Goal: Book appointment/travel/reservation

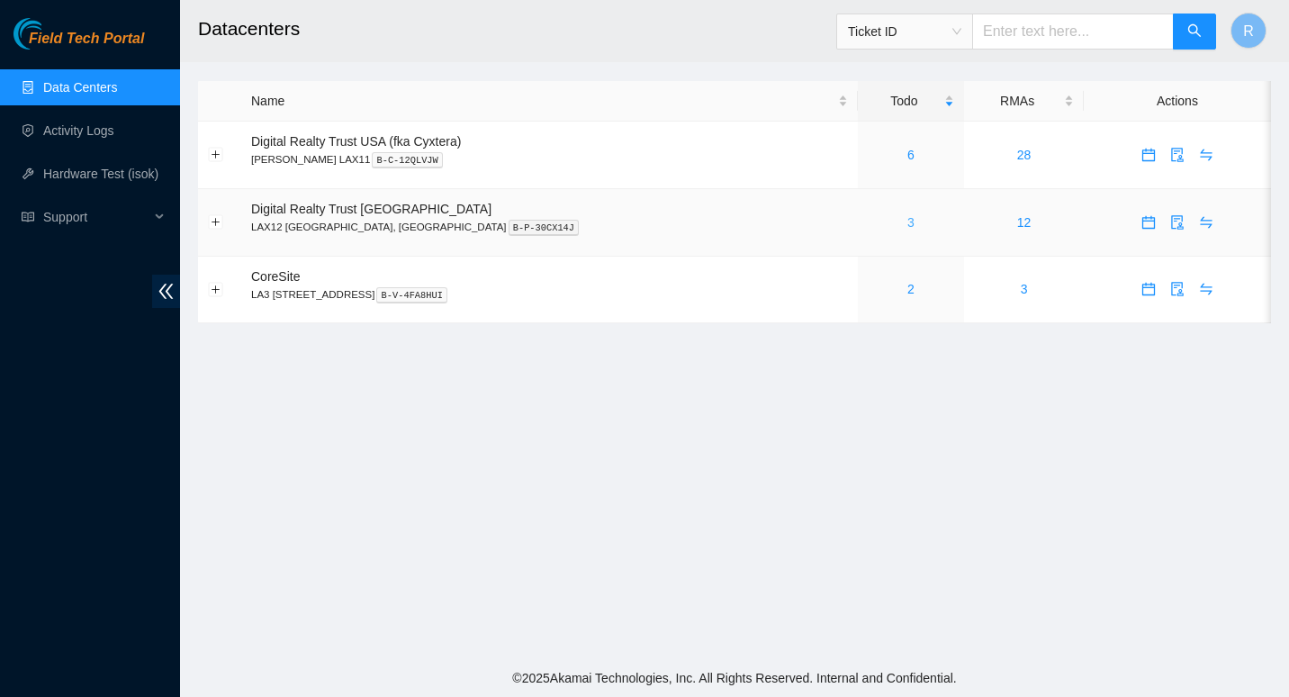
click at [907, 220] on link "3" at bounding box center [910, 222] width 7 height 14
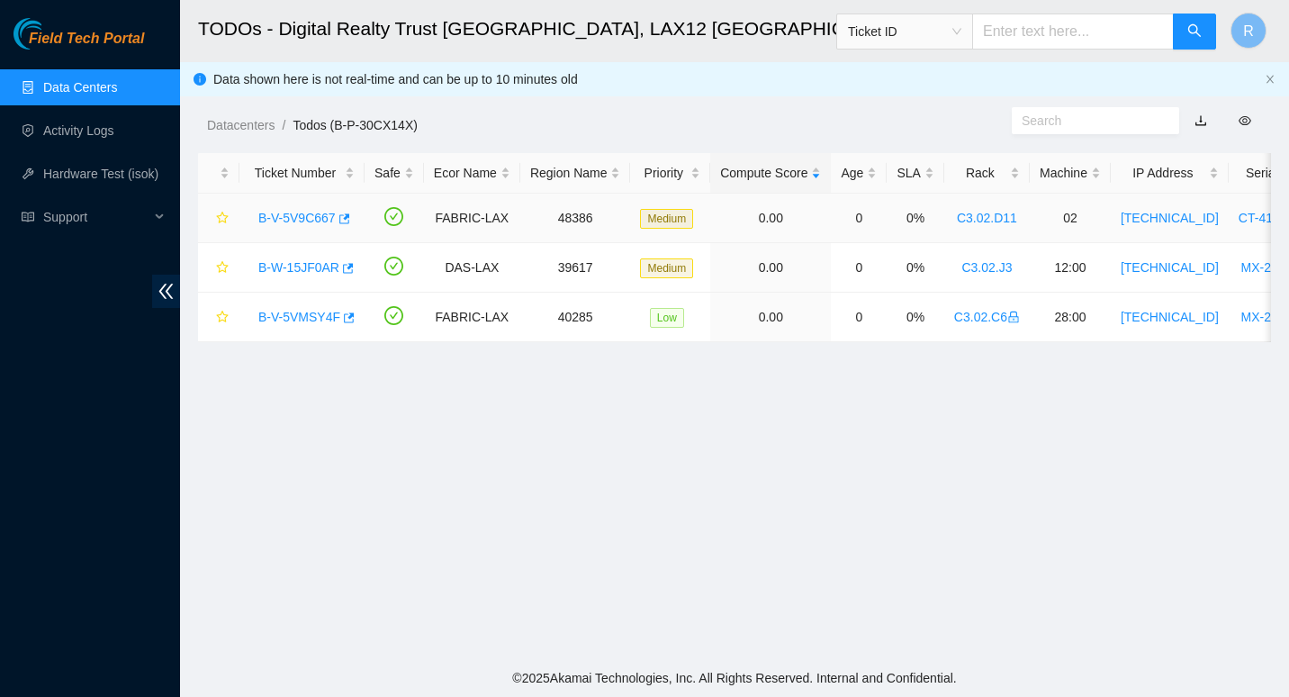
click at [290, 214] on link "B-V-5V9C667" at bounding box center [296, 218] width 77 height 14
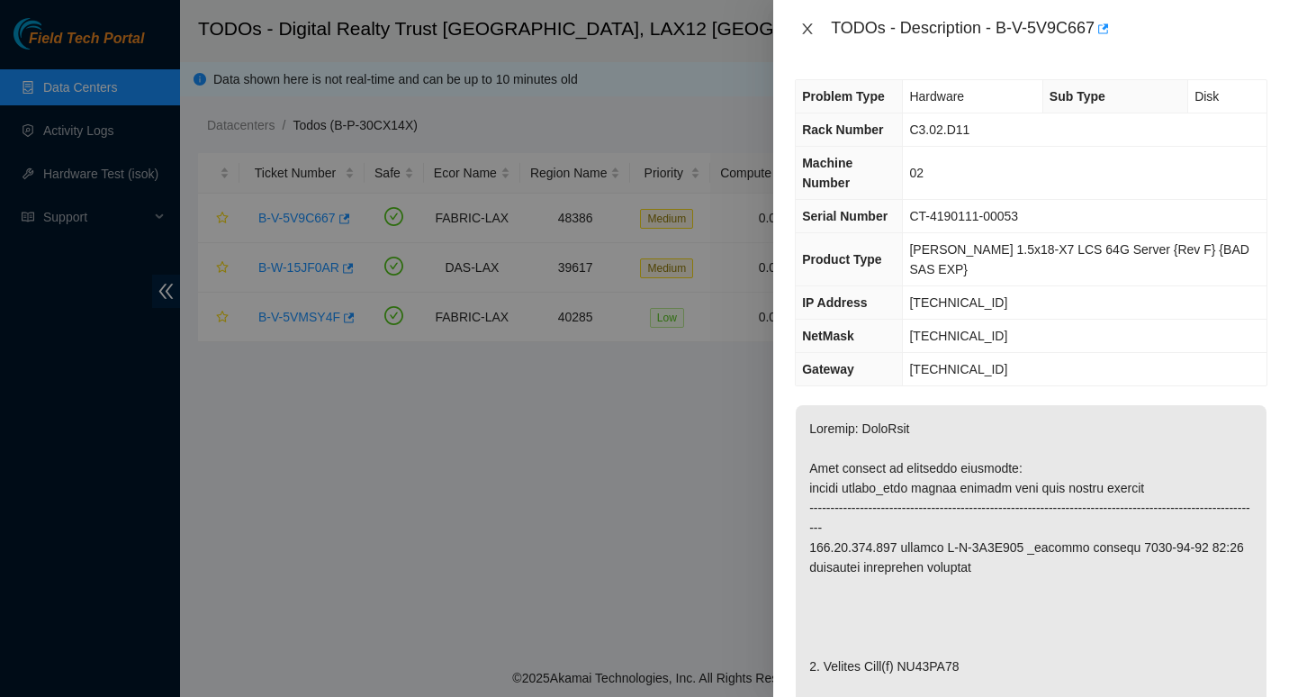
click at [806, 29] on icon "close" at bounding box center [807, 29] width 14 height 14
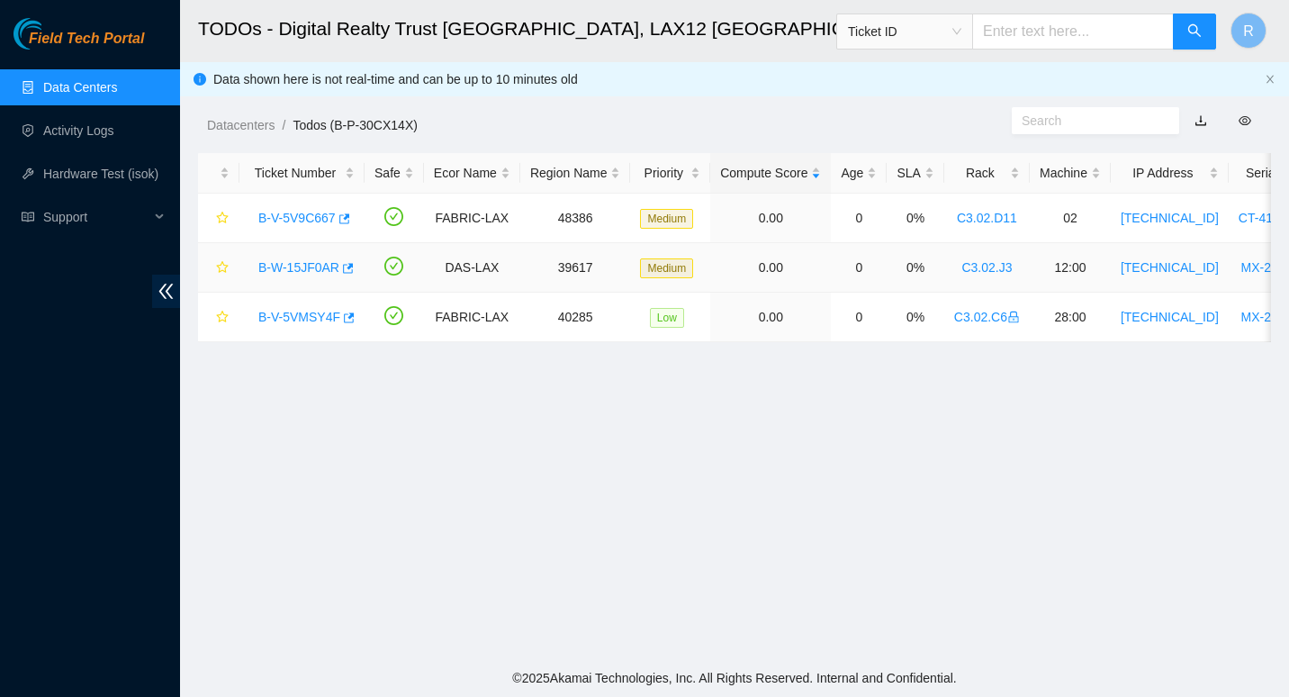
click at [294, 260] on link "B-W-15JF0AR" at bounding box center [298, 267] width 81 height 14
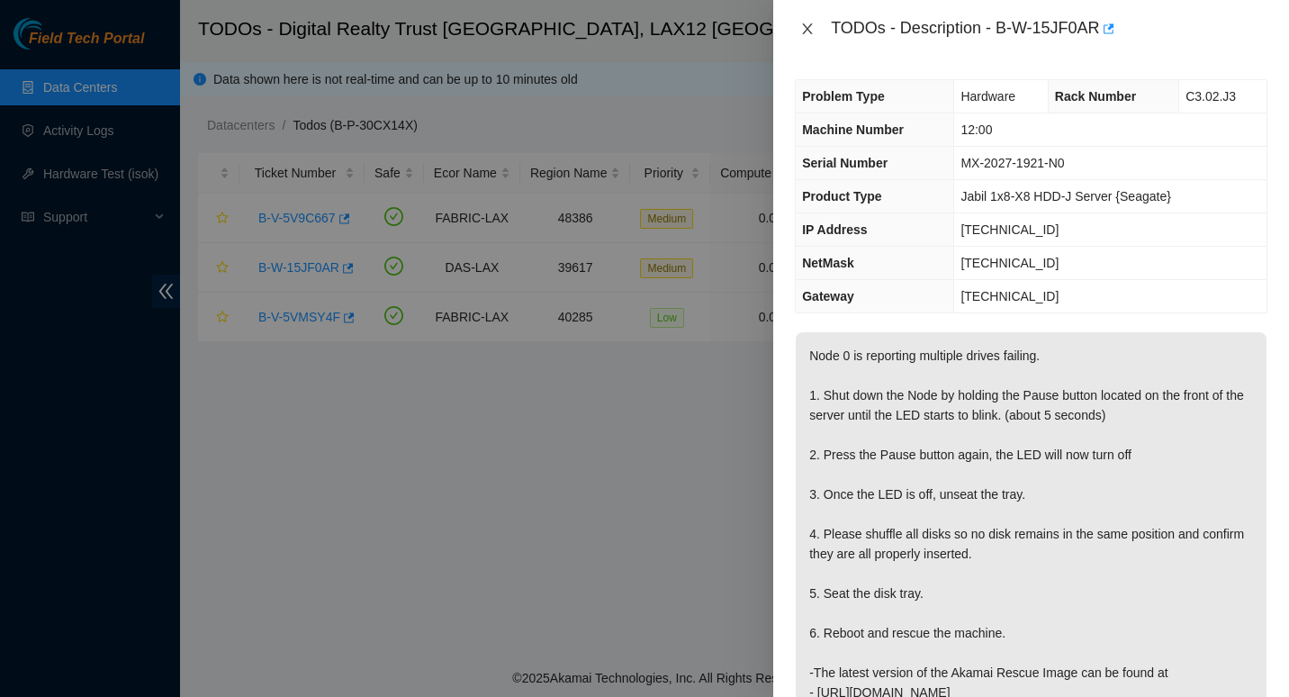
click at [811, 36] on icon "close" at bounding box center [807, 29] width 14 height 14
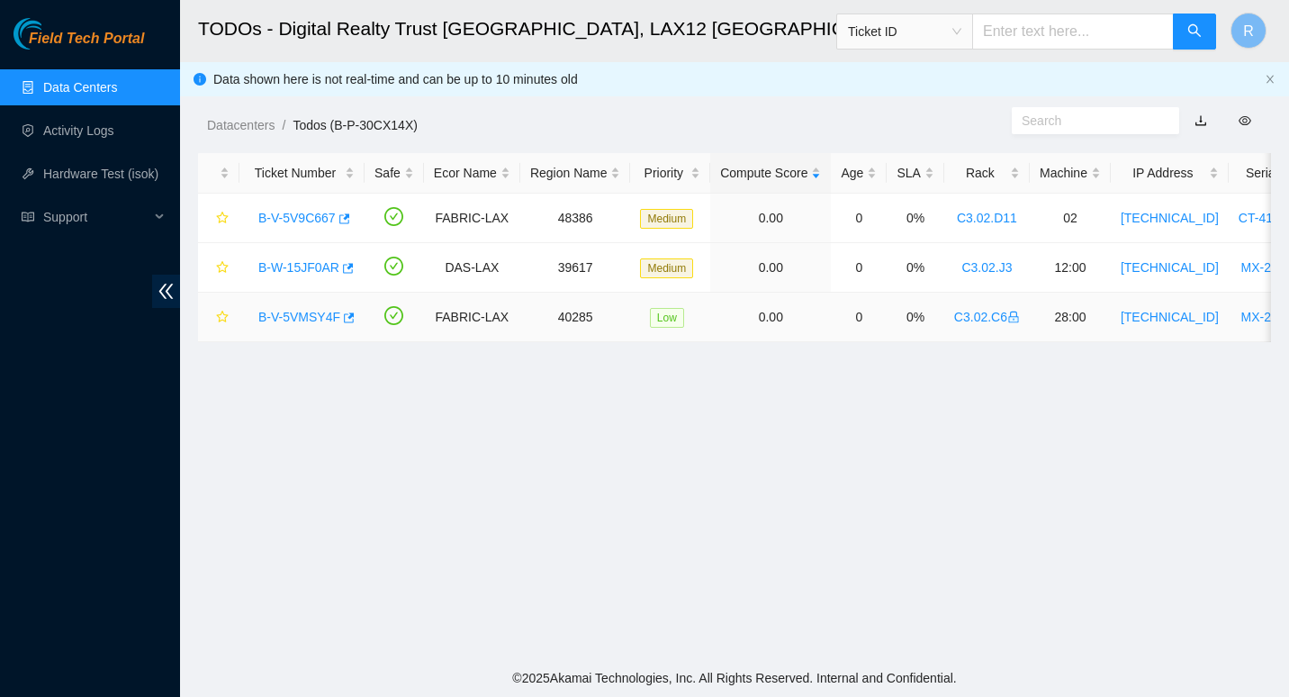
click at [298, 320] on link "B-V-5VMSY4F" at bounding box center [299, 317] width 82 height 14
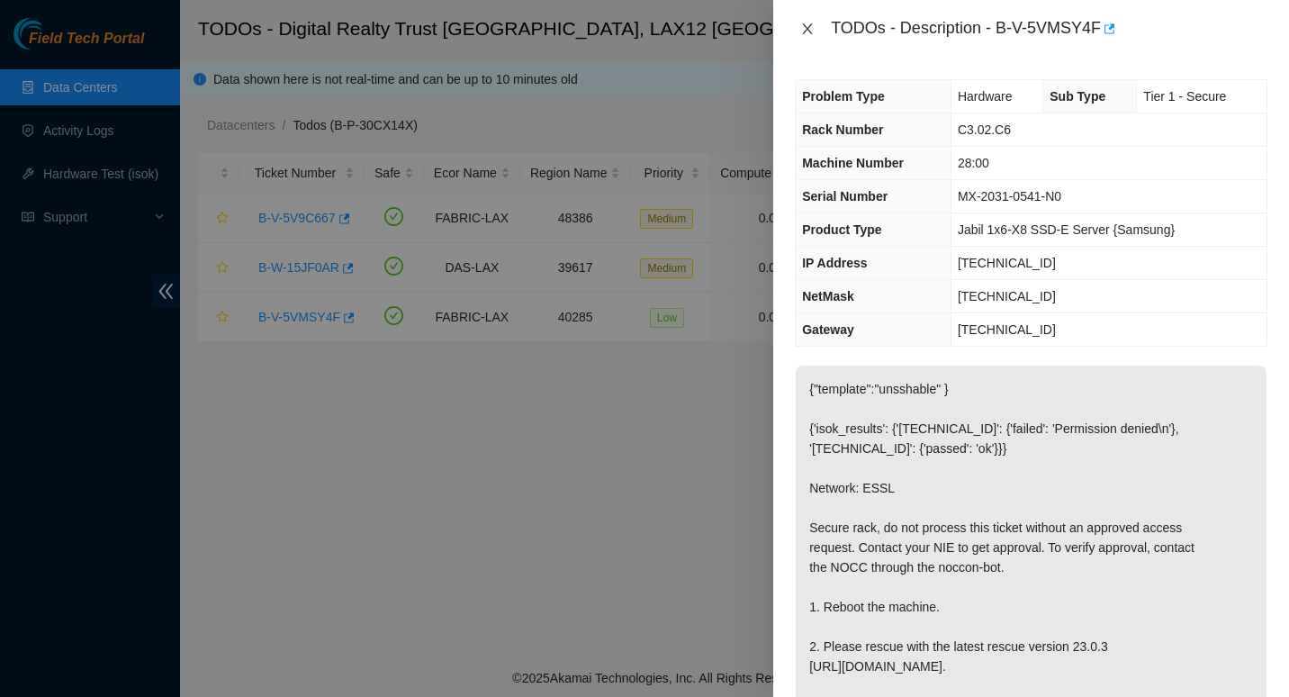
click at [807, 27] on icon "close" at bounding box center [807, 29] width 14 height 14
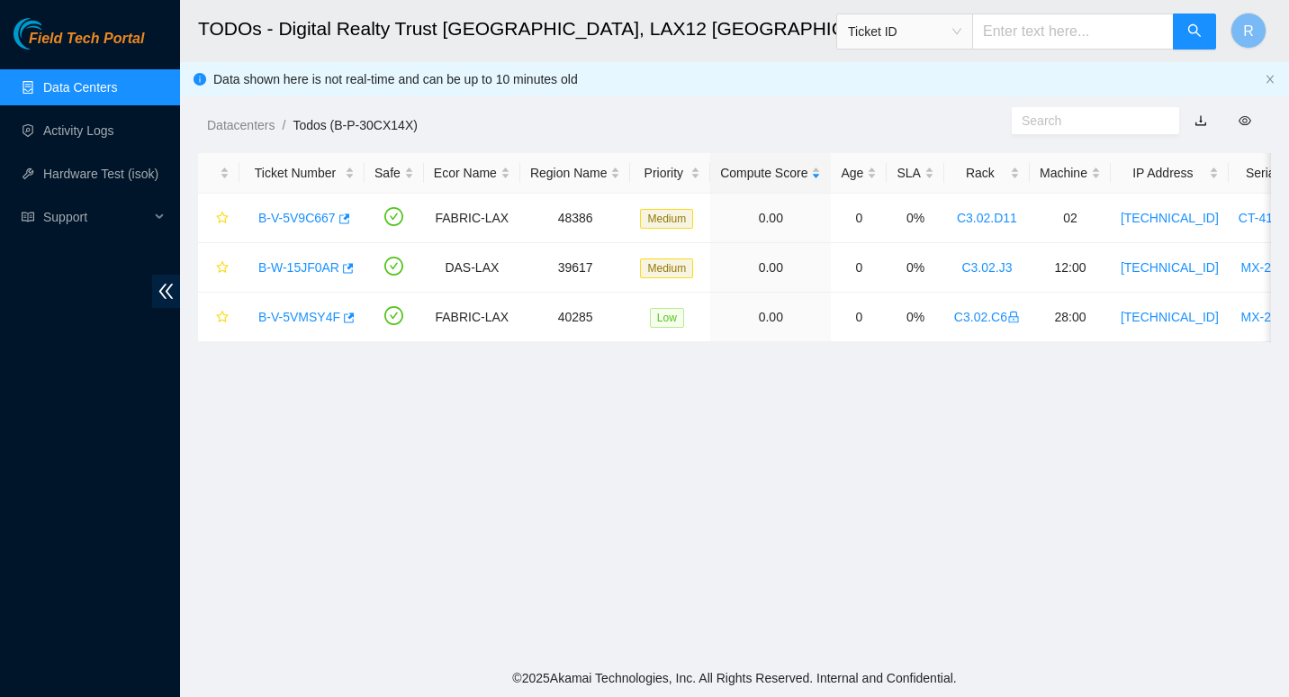
click at [86, 93] on link "Data Centers" at bounding box center [80, 87] width 74 height 14
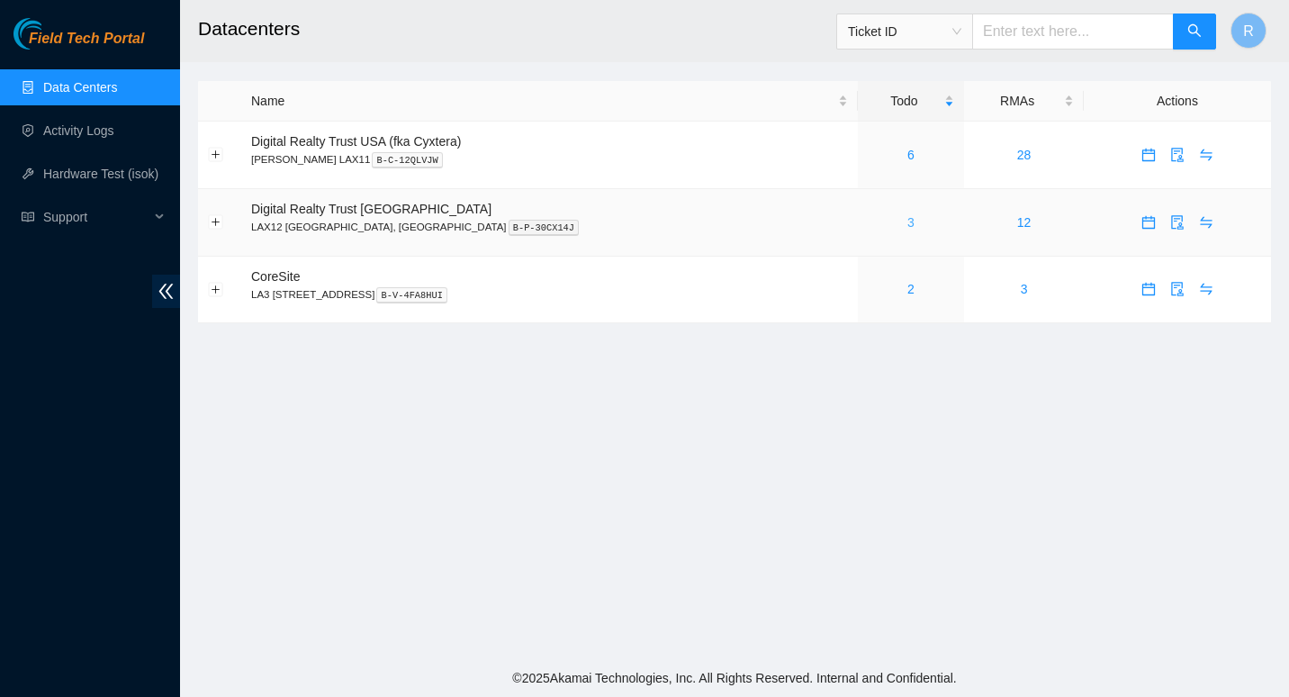
click at [907, 215] on link "3" at bounding box center [910, 222] width 7 height 14
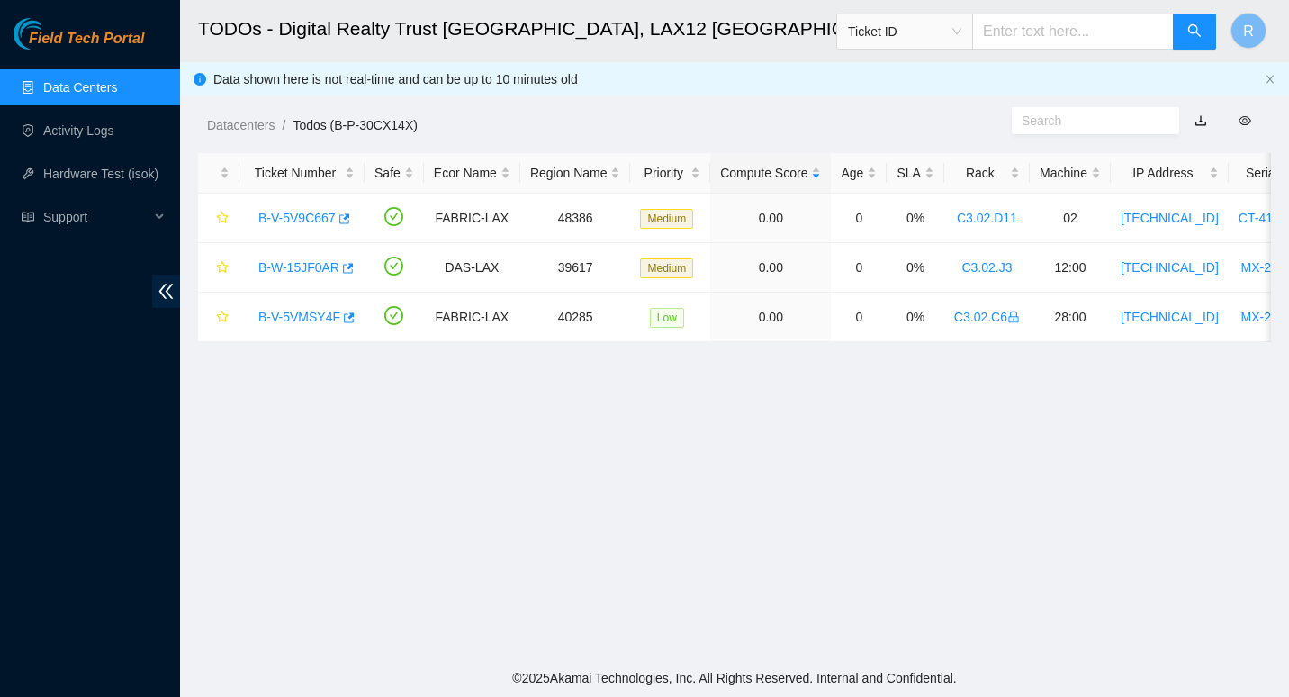
click at [76, 95] on link "Data Centers" at bounding box center [80, 87] width 74 height 14
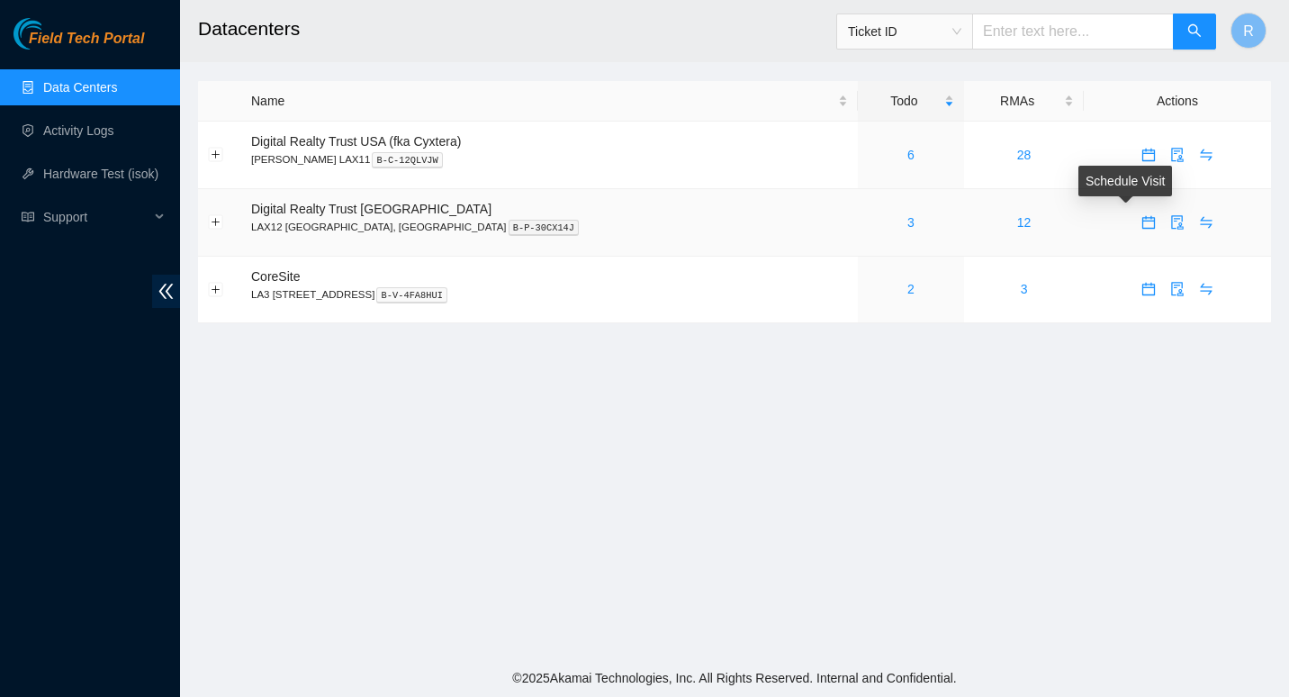
click at [1142, 221] on icon "calendar" at bounding box center [1148, 221] width 13 height 13
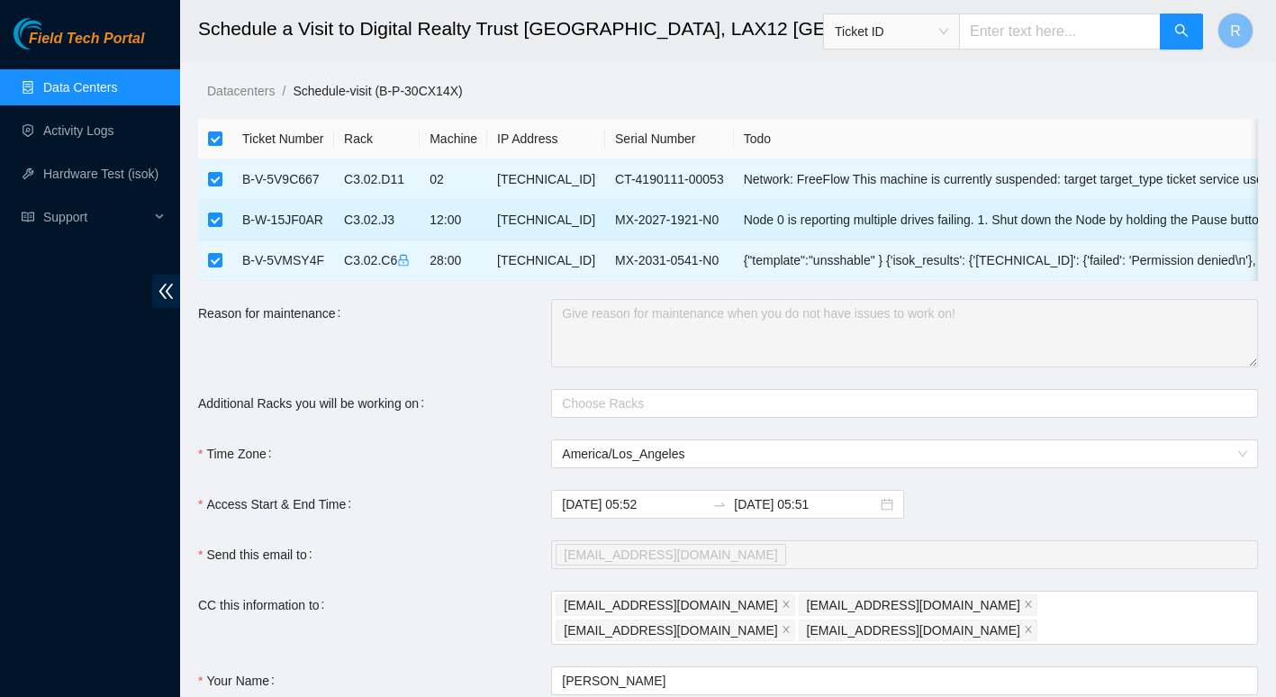
click at [207, 219] on td at bounding box center [215, 220] width 34 height 41
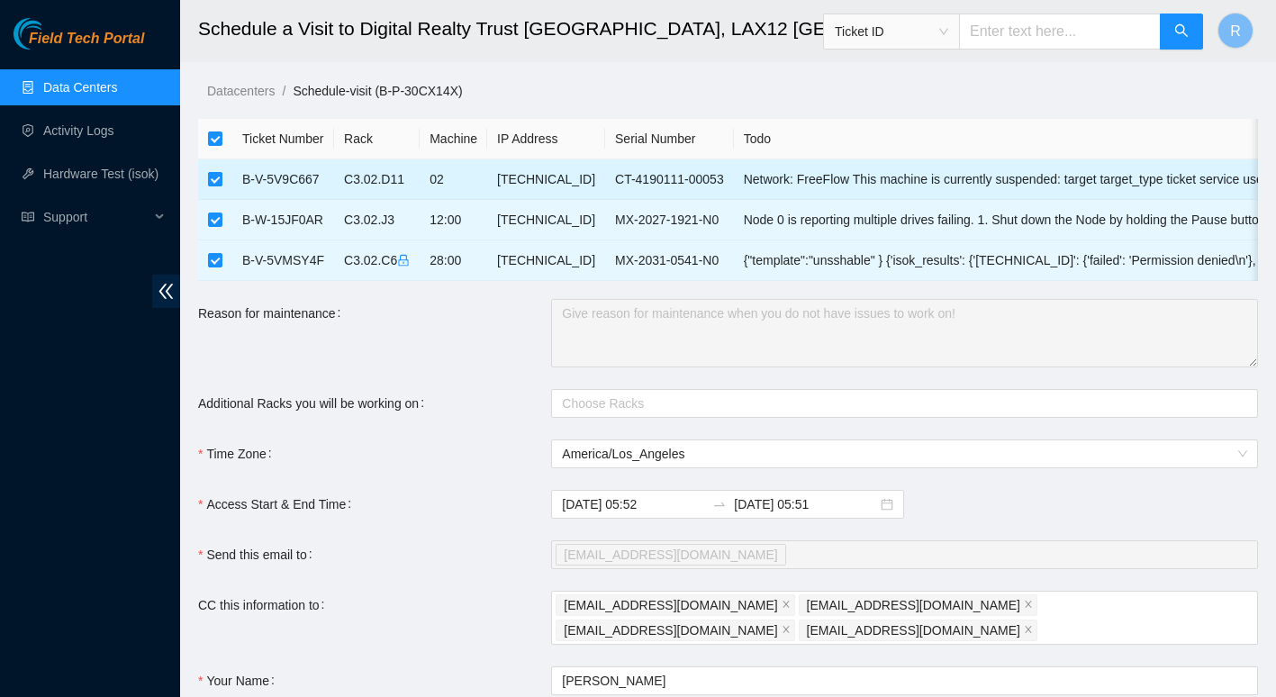
click at [217, 179] on input "checkbox" at bounding box center [215, 179] width 14 height 14
checkbox input "false"
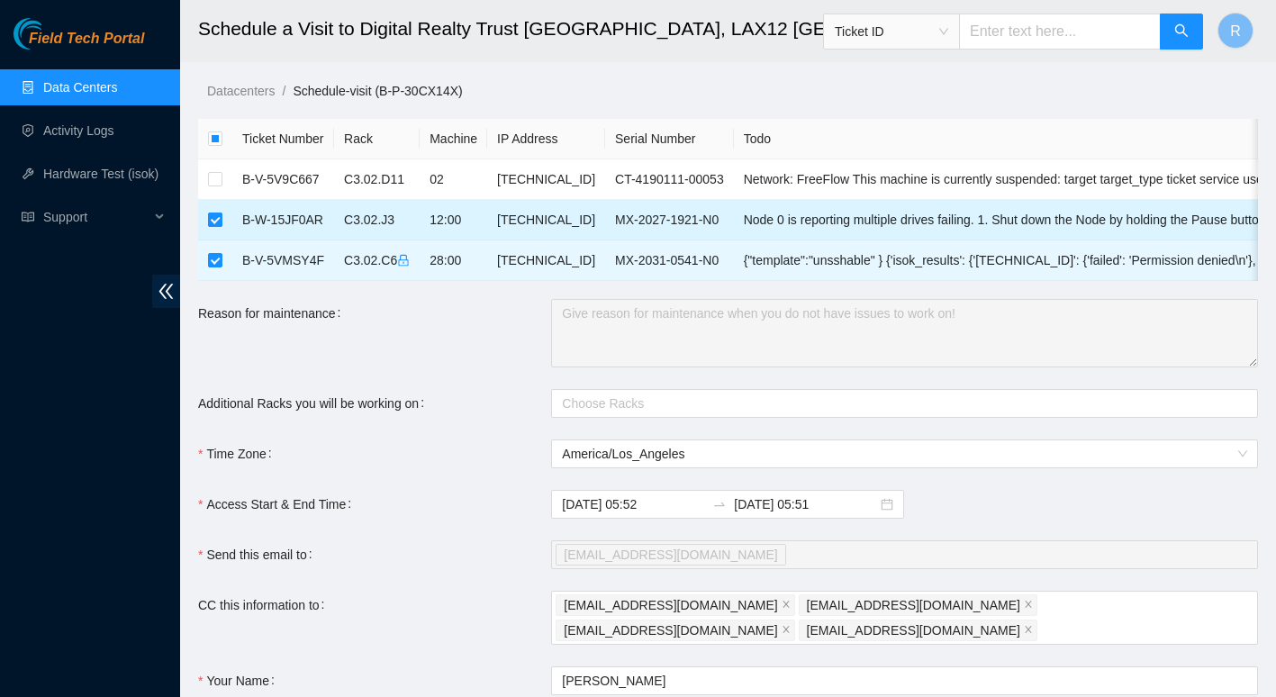
click at [215, 222] on input "checkbox" at bounding box center [215, 219] width 14 height 14
checkbox input "false"
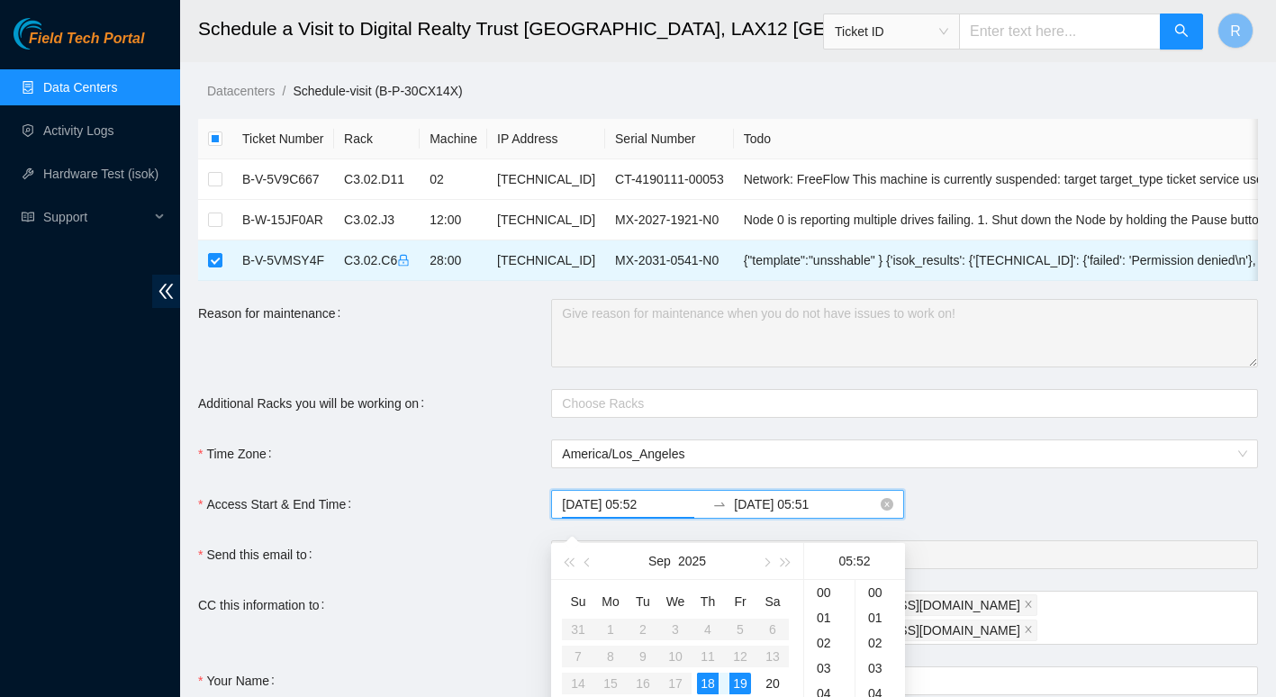
click at [663, 514] on input "2025-09-18 05:52" at bounding box center [633, 504] width 143 height 20
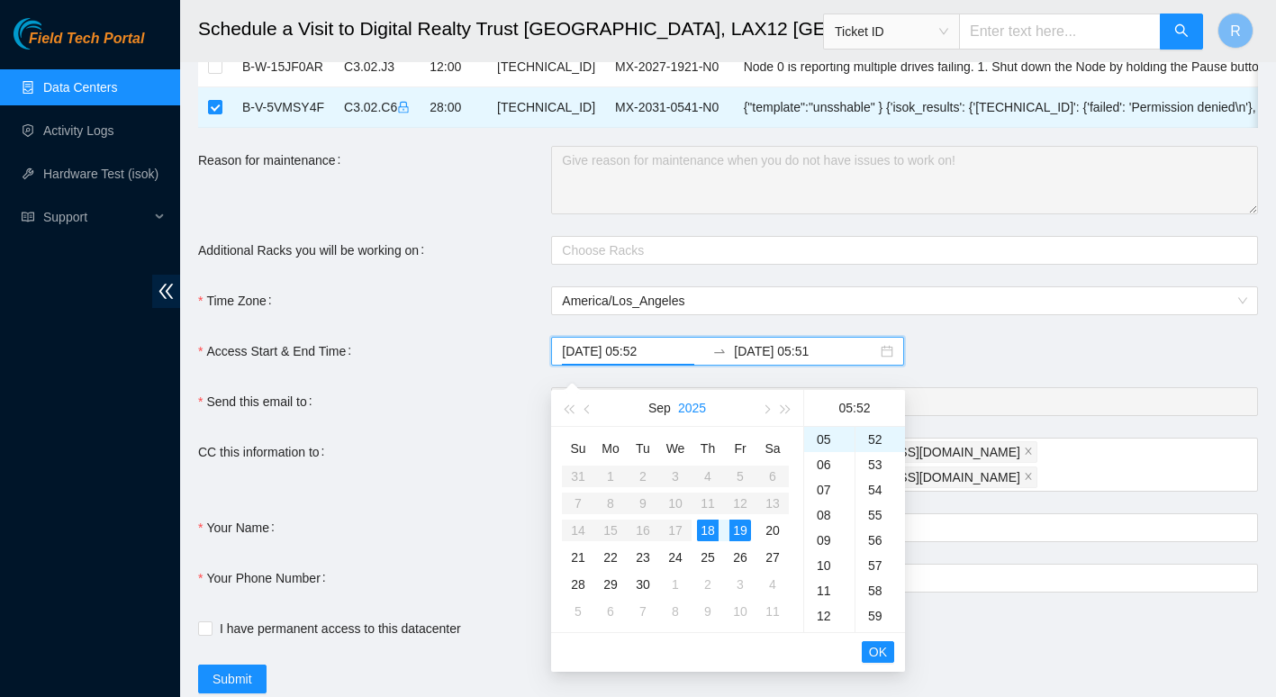
scroll to position [154, 0]
click at [819, 513] on div "08" at bounding box center [829, 513] width 50 height 25
click at [876, 435] on div "00" at bounding box center [880, 438] width 50 height 25
type input "2025-09-18 08:00"
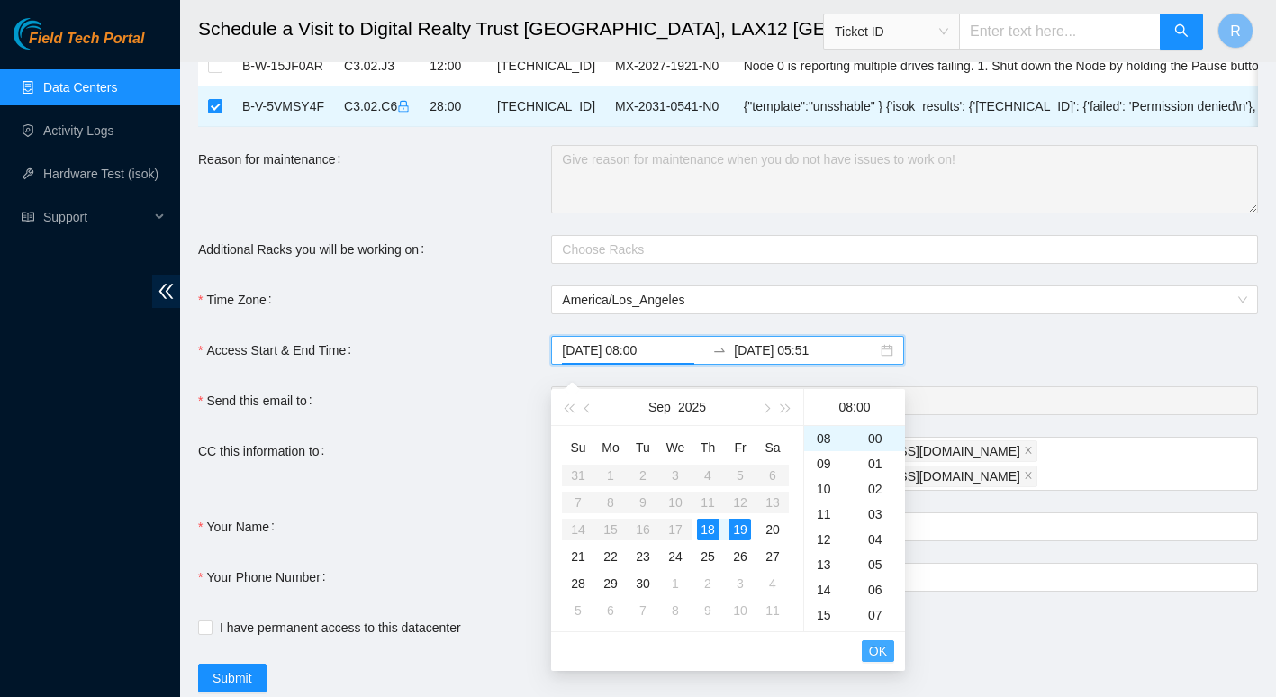
click at [888, 645] on button "OK" at bounding box center [877, 651] width 32 height 22
click at [699, 524] on div "18" at bounding box center [708, 529] width 22 height 22
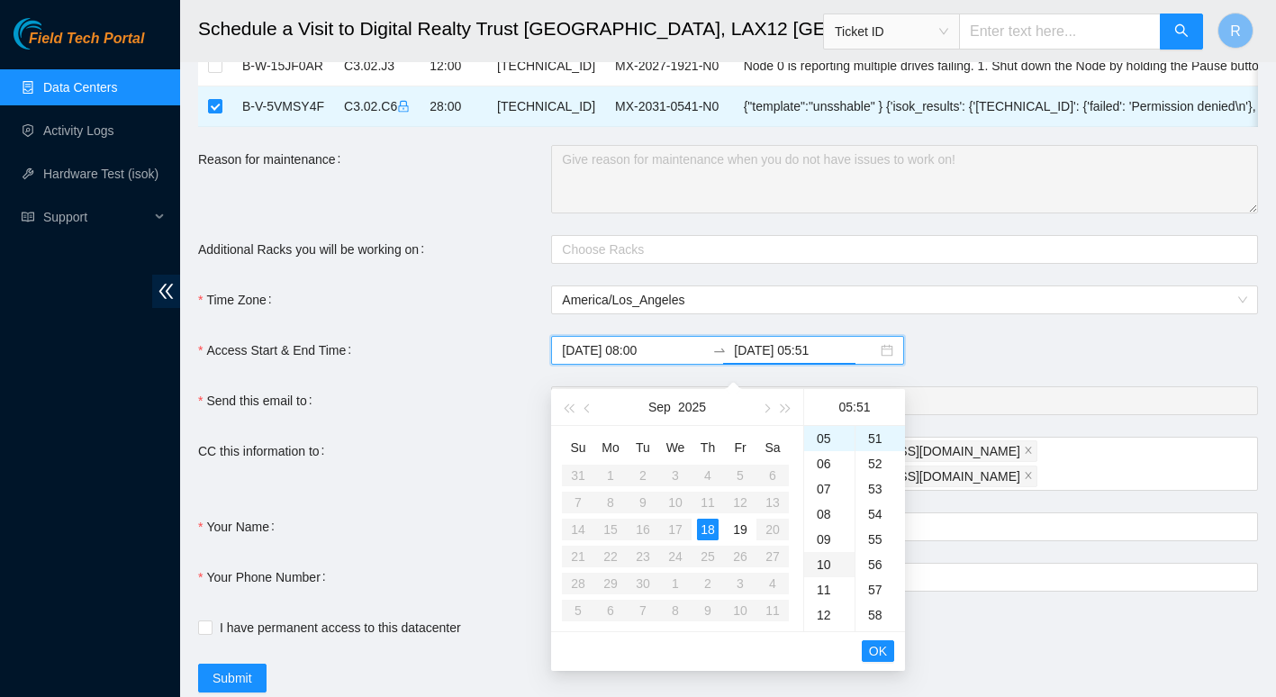
click at [825, 561] on div "10" at bounding box center [829, 564] width 50 height 25
click at [825, 460] on div "11" at bounding box center [829, 463] width 50 height 25
click at [875, 434] on div "00" at bounding box center [880, 438] width 50 height 25
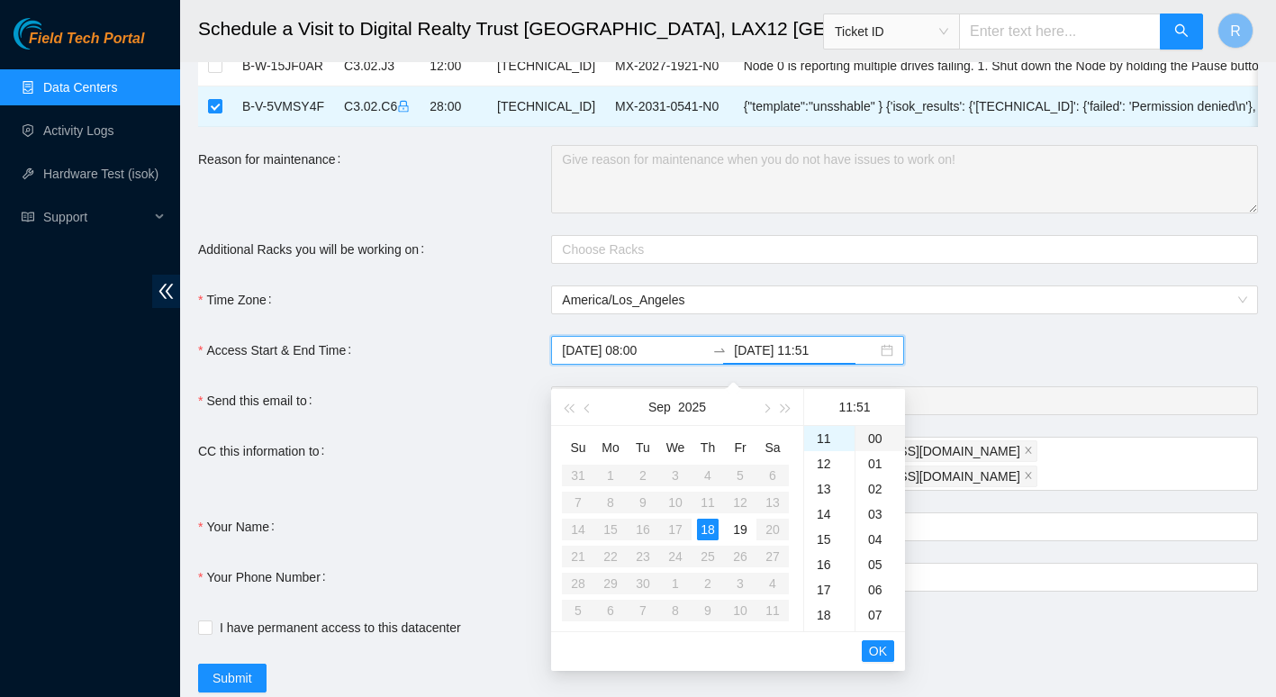
type input "2025-09-18 11:00"
click at [873, 649] on span "OK" at bounding box center [878, 651] width 18 height 20
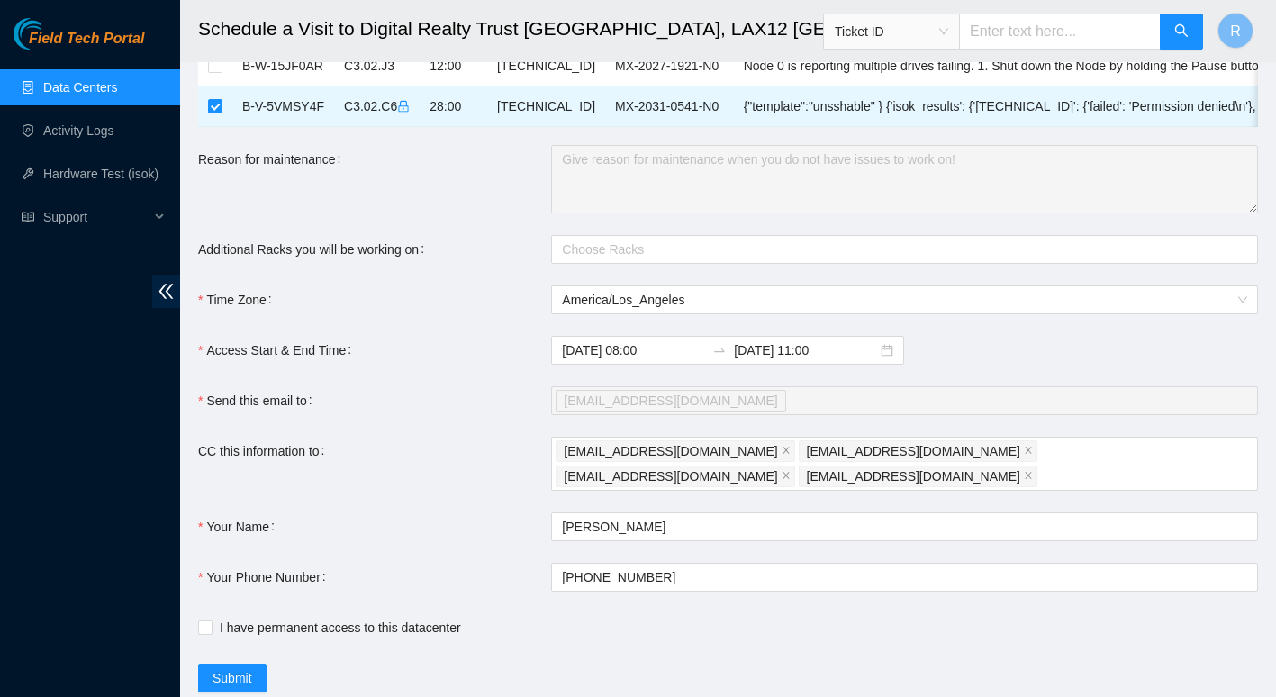
click at [197, 615] on main "Schedule a Visit to Digital Realty Trust USA, LAX12 El Segundo, CA Ticket ID R …" at bounding box center [727, 280] width 1095 height 868
click at [202, 620] on input "I have permanent access to this datacenter" at bounding box center [204, 626] width 13 height 13
checkbox input "true"
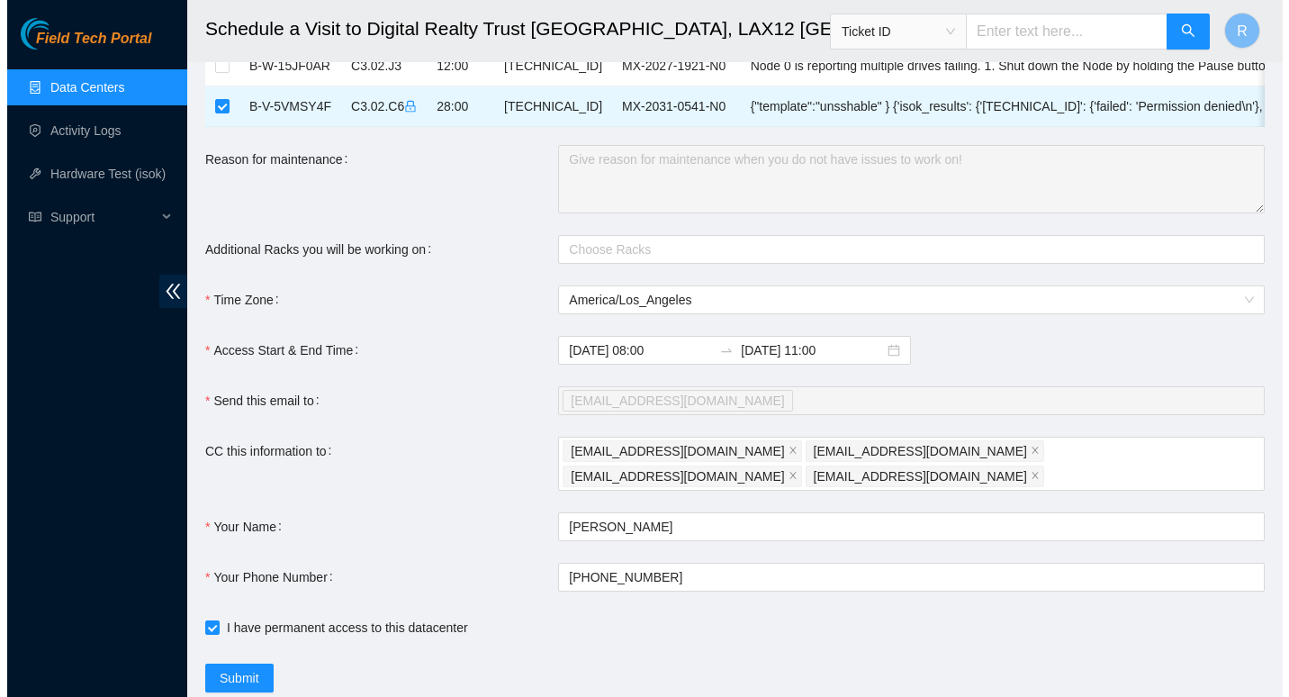
scroll to position [197, 0]
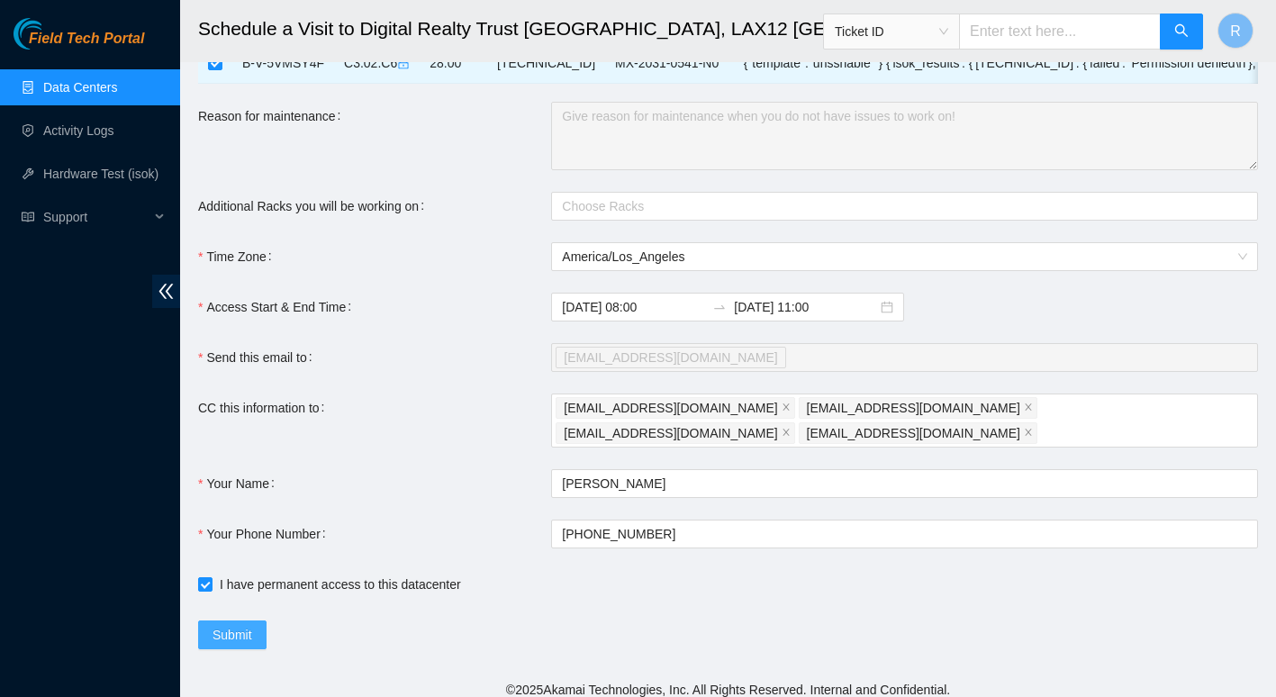
click at [238, 625] on span "Submit" at bounding box center [232, 635] width 40 height 20
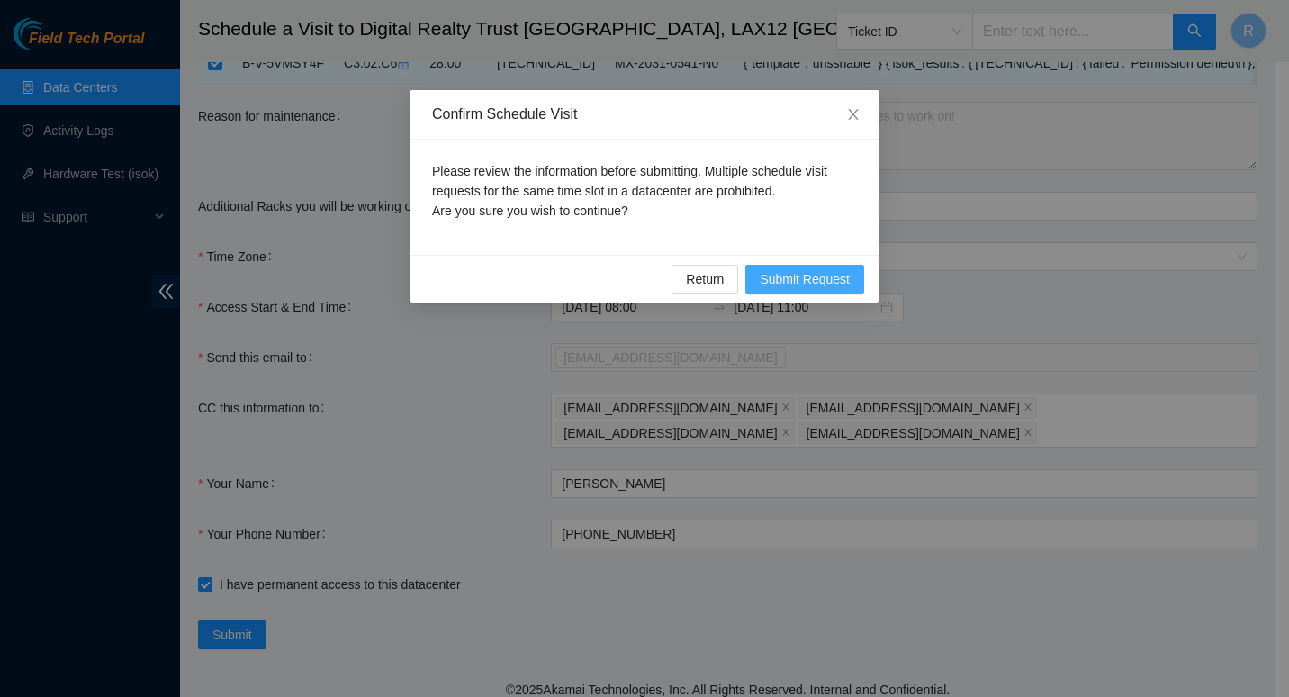
click at [806, 277] on span "Submit Request" at bounding box center [805, 279] width 90 height 20
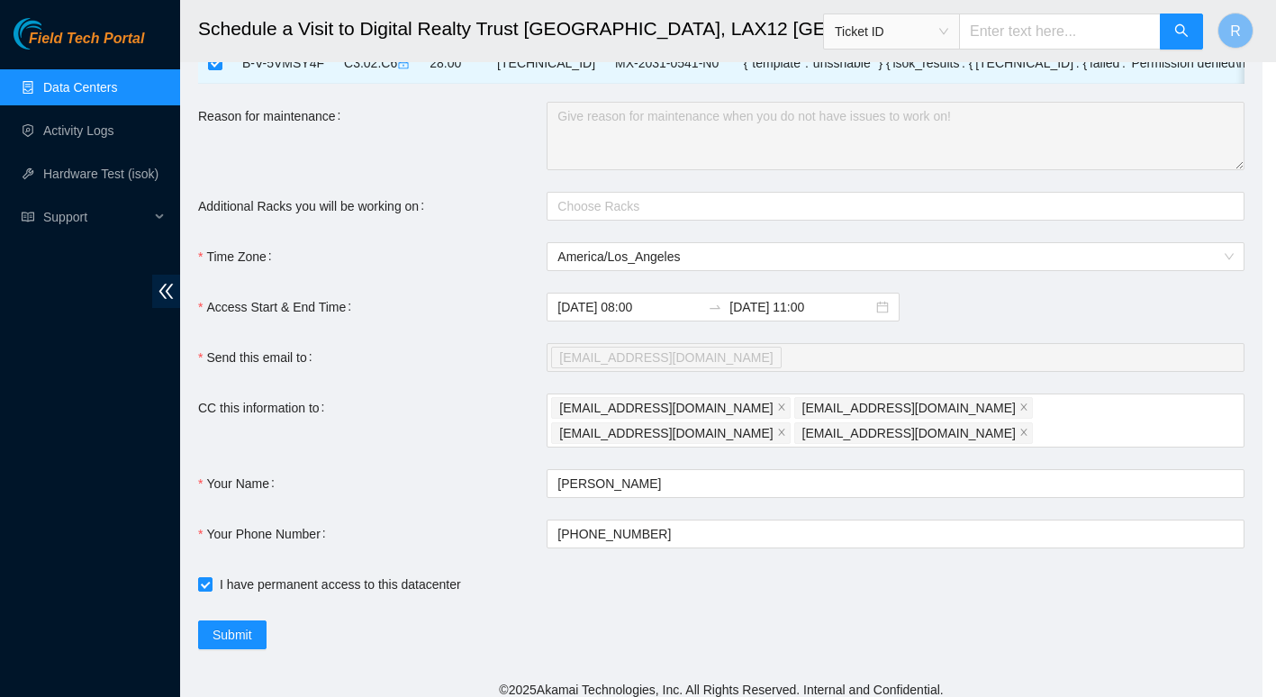
type input "2025-09-18 05:53"
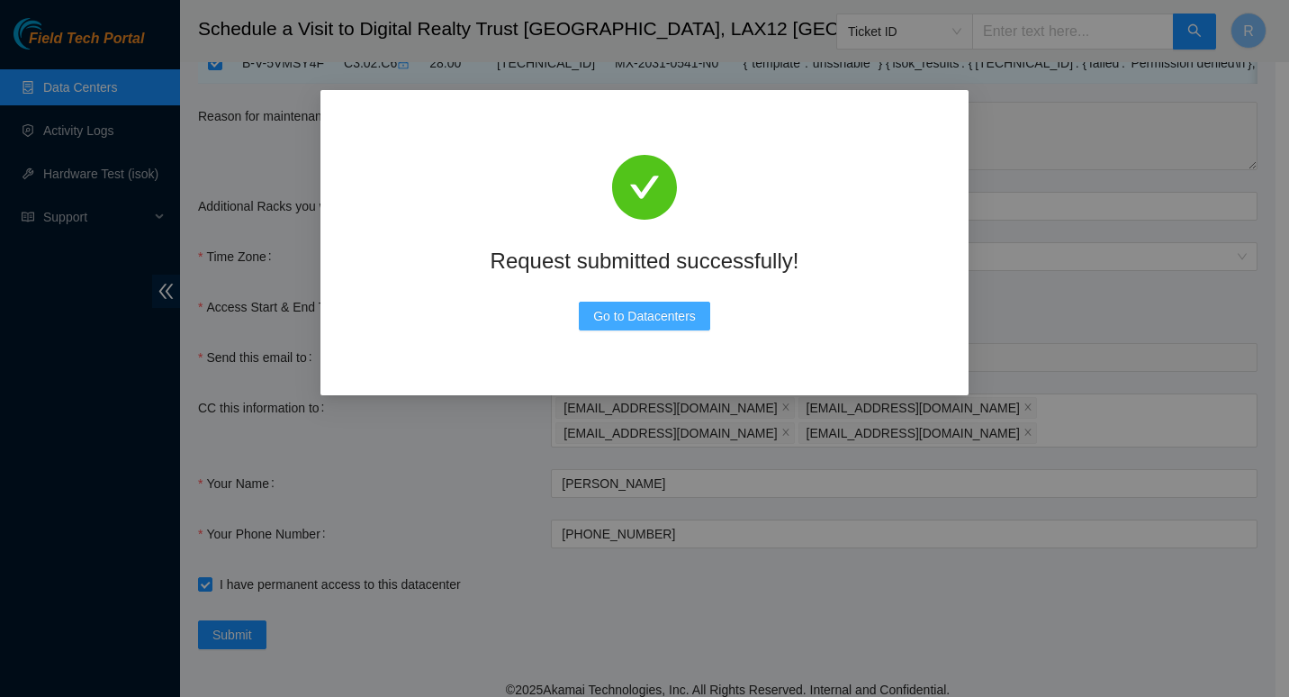
click at [661, 310] on span "Go to Datacenters" at bounding box center [644, 316] width 103 height 20
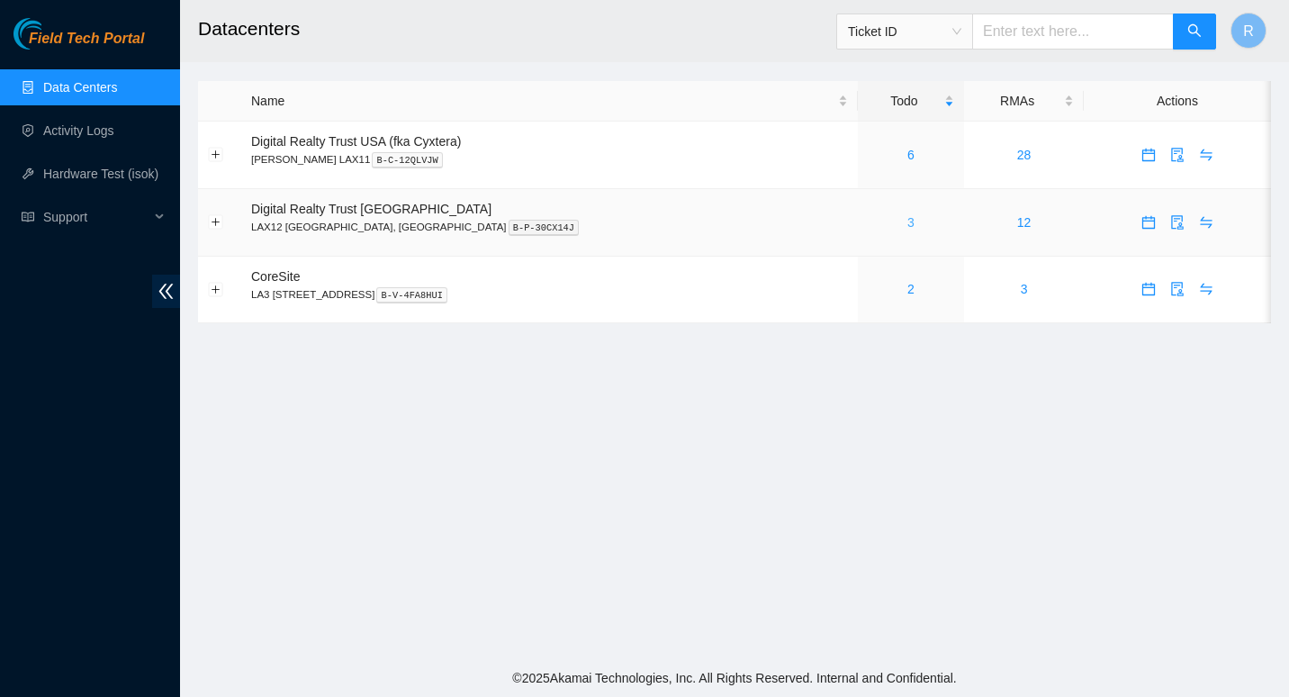
click at [907, 224] on link "3" at bounding box center [910, 222] width 7 height 14
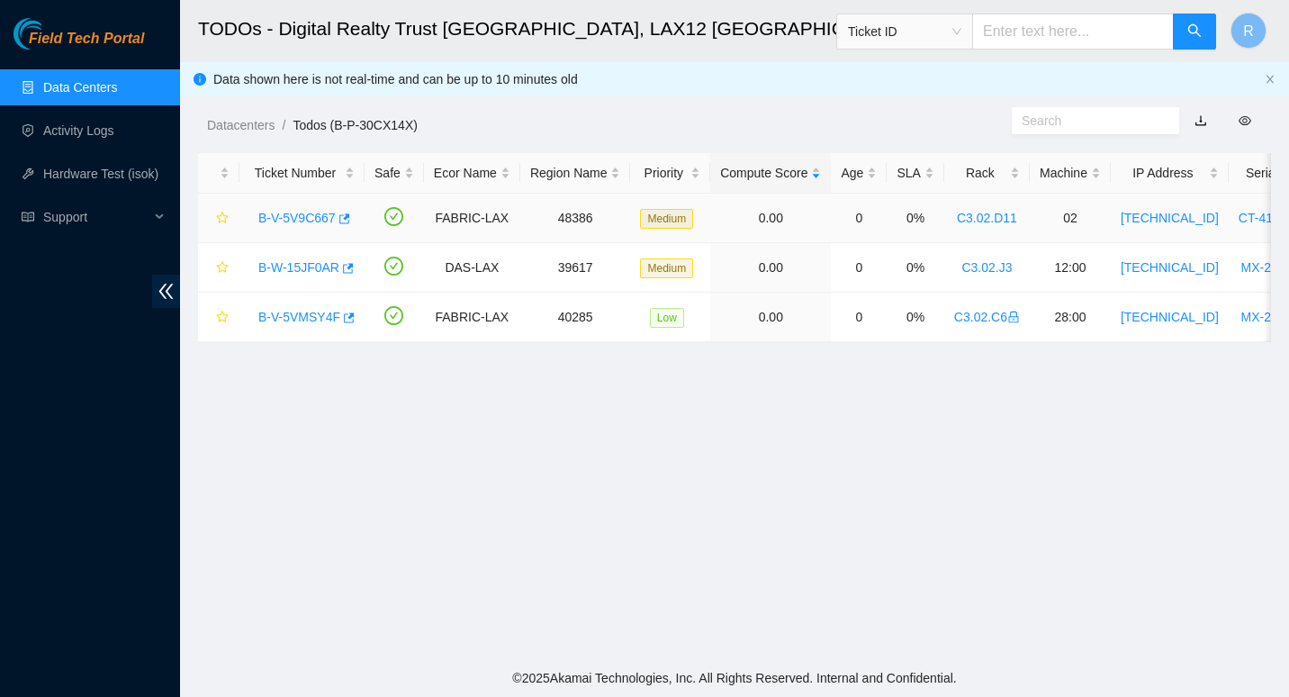
click at [265, 218] on link "B-V-5V9C667" at bounding box center [296, 218] width 77 height 14
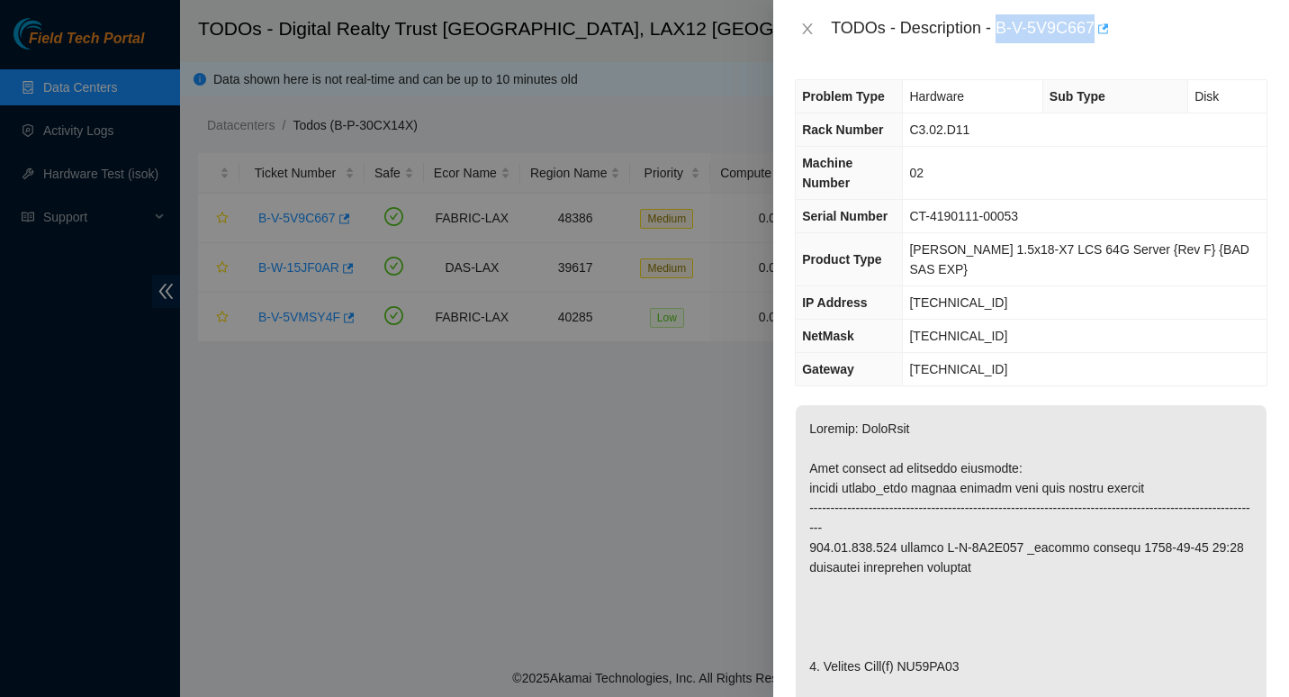
drag, startPoint x: 999, startPoint y: 20, endPoint x: 1095, endPoint y: 23, distance: 96.4
click at [1095, 23] on div "TODOs - Description - B-V-5V9C667" at bounding box center [1049, 28] width 437 height 29
copy div "B-V-5V9C667"
click at [1237, 286] on td "104.96.201.197" at bounding box center [1085, 302] width 364 height 33
click at [808, 28] on icon "close" at bounding box center [808, 28] width 10 height 11
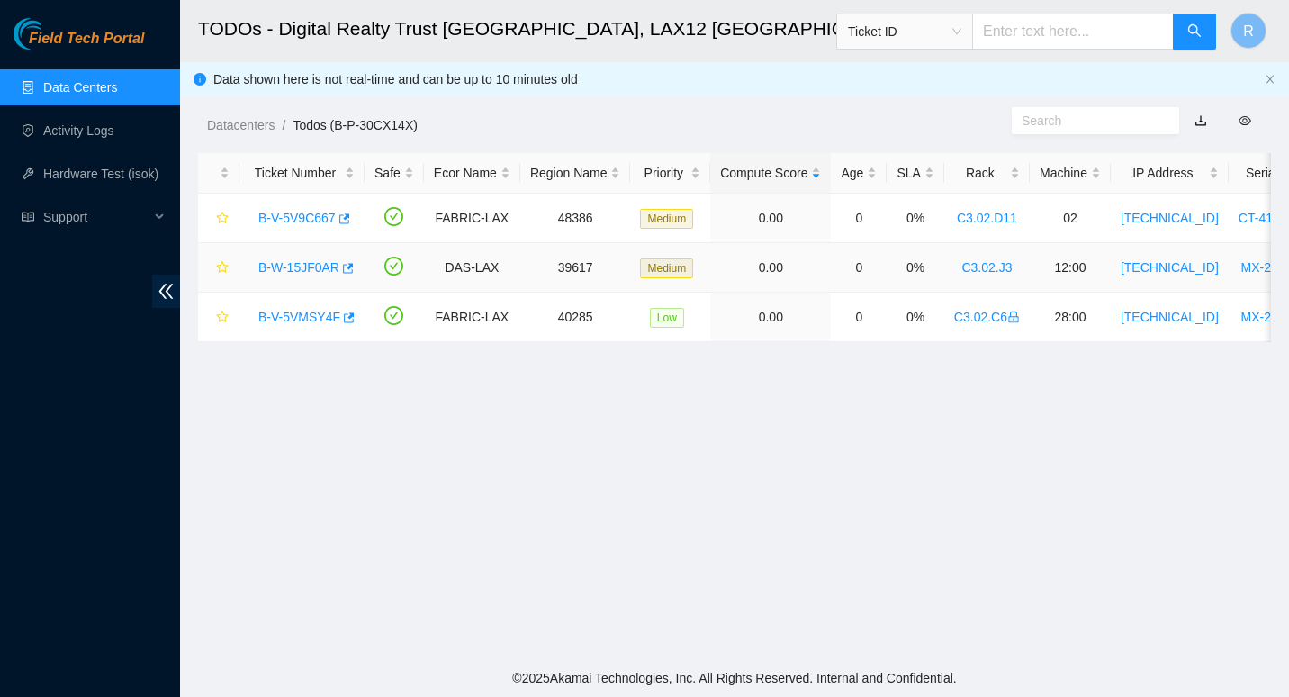
click at [277, 268] on link "B-W-15JF0AR" at bounding box center [298, 267] width 81 height 14
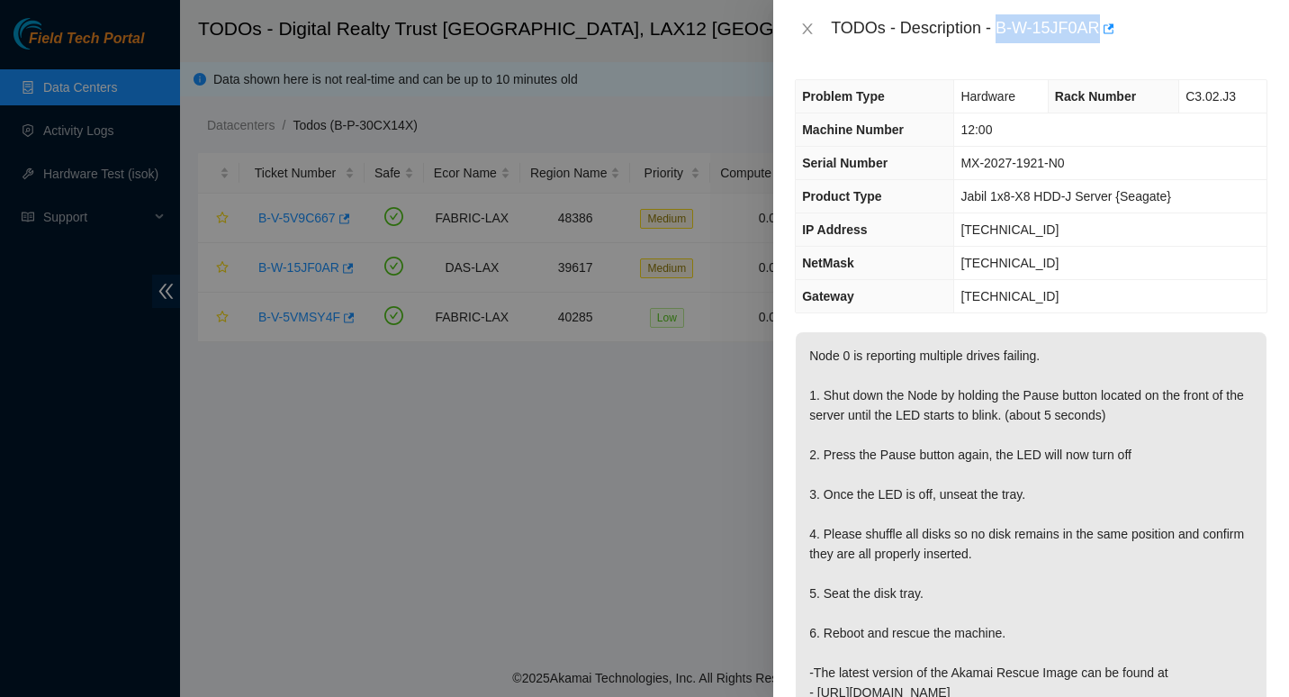
drag, startPoint x: 1000, startPoint y: 25, endPoint x: 1097, endPoint y: 23, distance: 97.2
click at [1097, 23] on div "TODOs - Description - B-W-15JF0AR" at bounding box center [1049, 28] width 437 height 29
copy div "B-W-15JF0AR"
